Goal: Check status: Check status

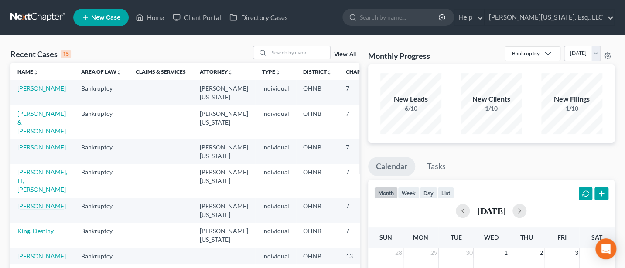
click at [32, 210] on link "[PERSON_NAME]" at bounding box center [41, 205] width 48 height 7
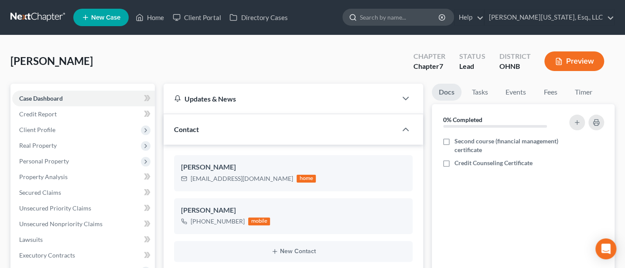
click at [406, 19] on input "search" at bounding box center [400, 17] width 80 height 16
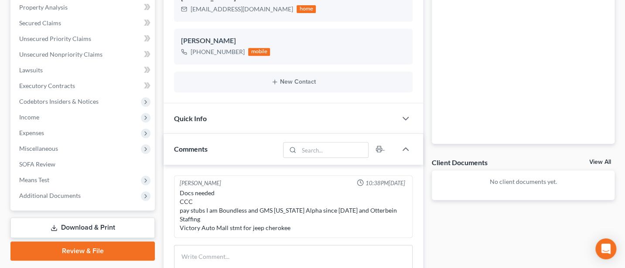
scroll to position [232, 0]
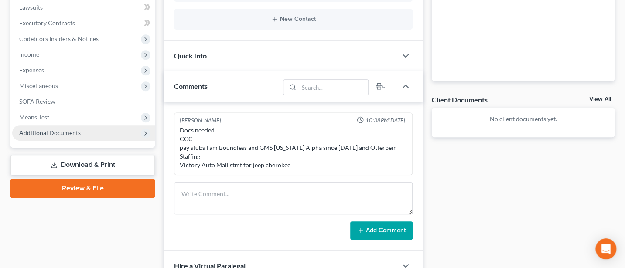
click at [58, 133] on span "Additional Documents" at bounding box center [49, 132] width 61 height 7
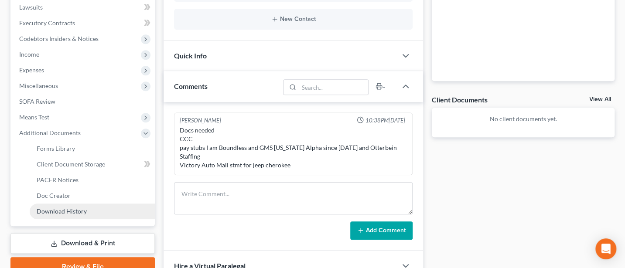
click at [72, 209] on span "Download History" at bounding box center [62, 210] width 50 height 7
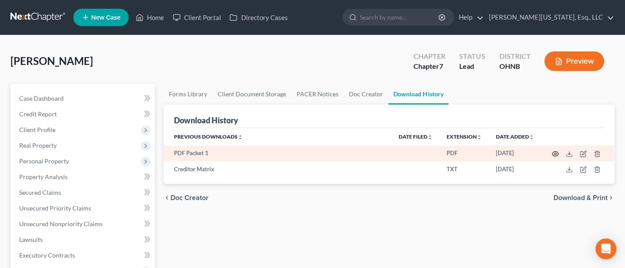
click at [555, 153] on circle "button" at bounding box center [555, 154] width 2 height 2
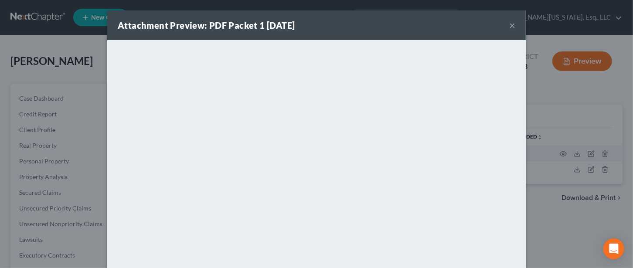
click at [328, 21] on div "Attachment Preview: PDF Packet 1 [DATE] ×" at bounding box center [316, 25] width 418 height 30
click at [509, 25] on button "×" at bounding box center [512, 25] width 6 height 10
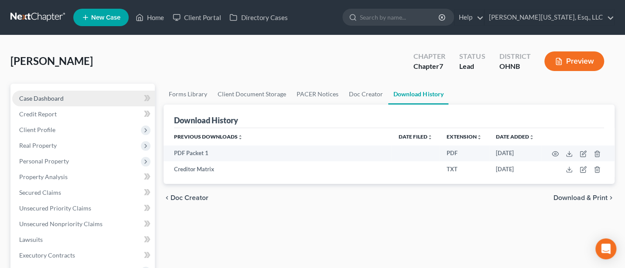
click at [36, 98] on span "Case Dashboard" at bounding box center [41, 98] width 44 height 7
